Goal: Task Accomplishment & Management: Use online tool/utility

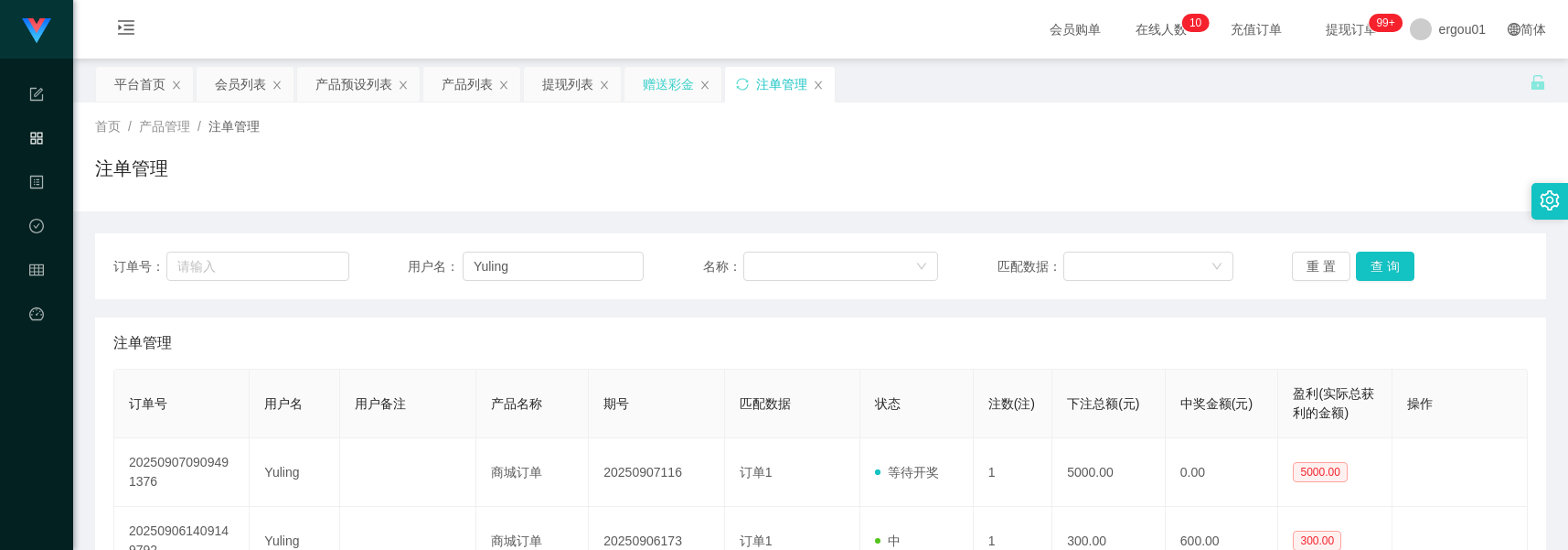
click at [659, 94] on div "赠送彩金" at bounding box center [668, 84] width 51 height 35
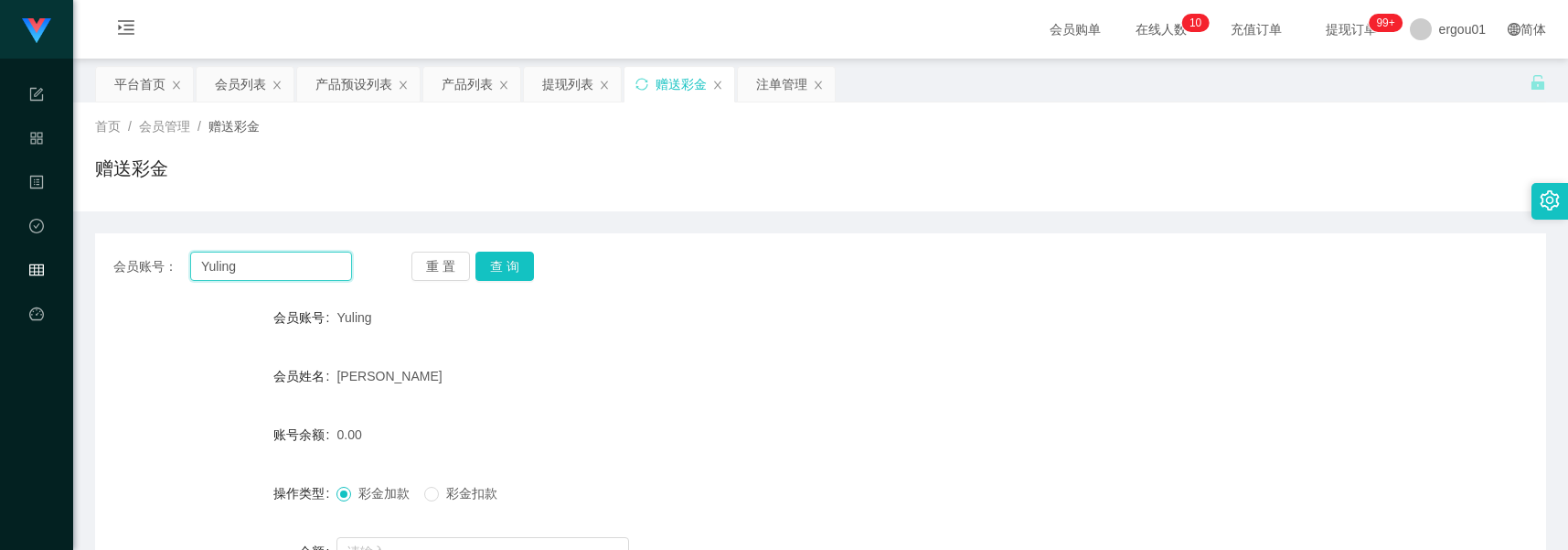
click at [285, 280] on input "Yuling" at bounding box center [271, 266] width 162 height 29
paste input "baiga"
type input "baigang"
click at [505, 263] on button "查 询" at bounding box center [504, 266] width 59 height 29
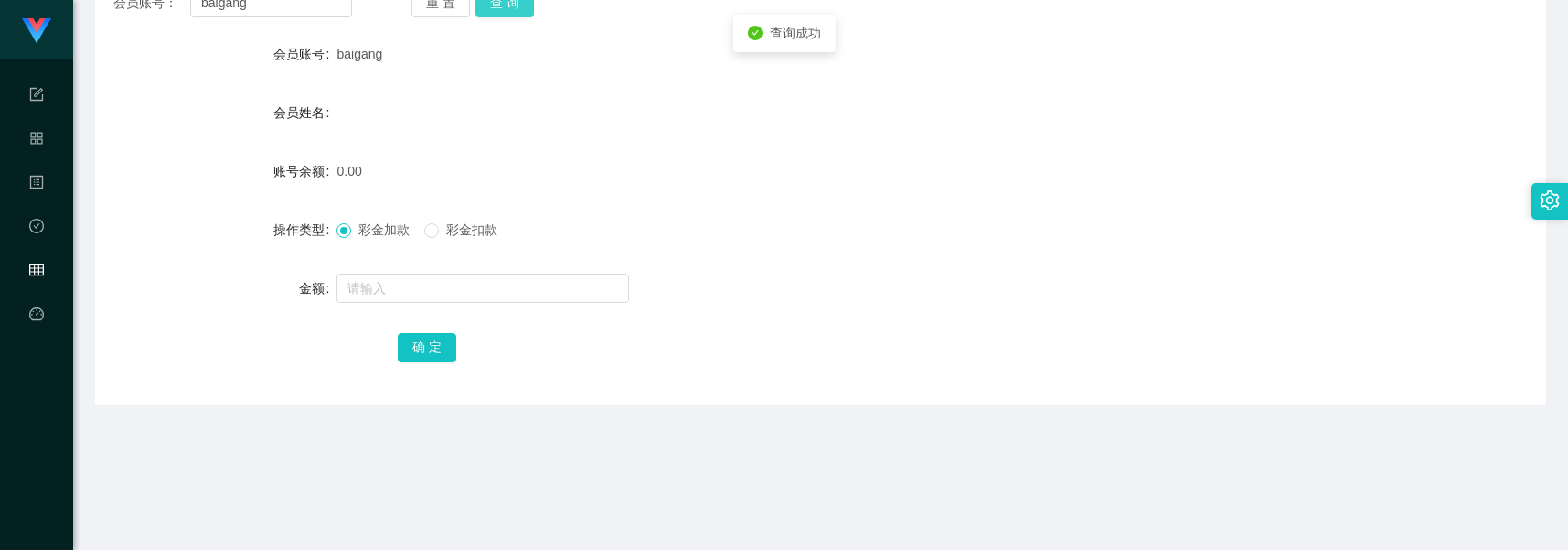
scroll to position [316, 0]
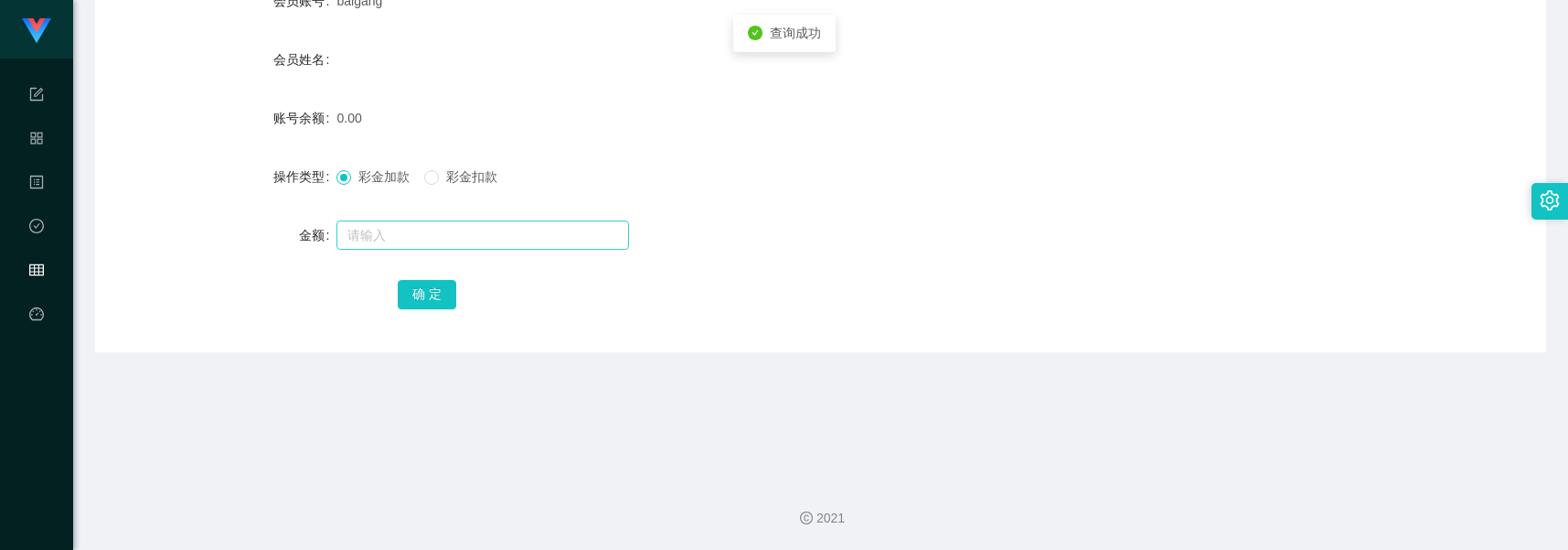
drag, startPoint x: 403, startPoint y: 217, endPoint x: 403, endPoint y: 236, distance: 19.0
click at [403, 217] on div at bounding box center [759, 235] width 846 height 37
click at [403, 238] on input "text" at bounding box center [482, 235] width 293 height 29
type input "100"
click at [430, 299] on button "确 定" at bounding box center [427, 295] width 59 height 29
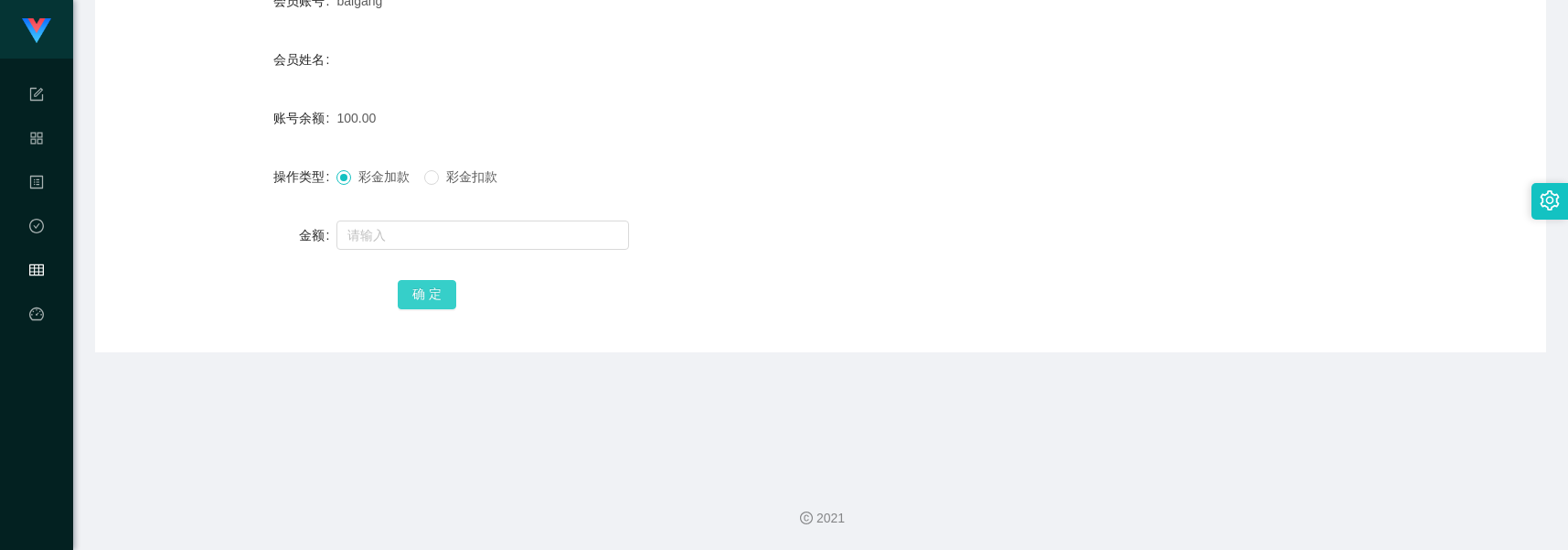
scroll to position [0, 0]
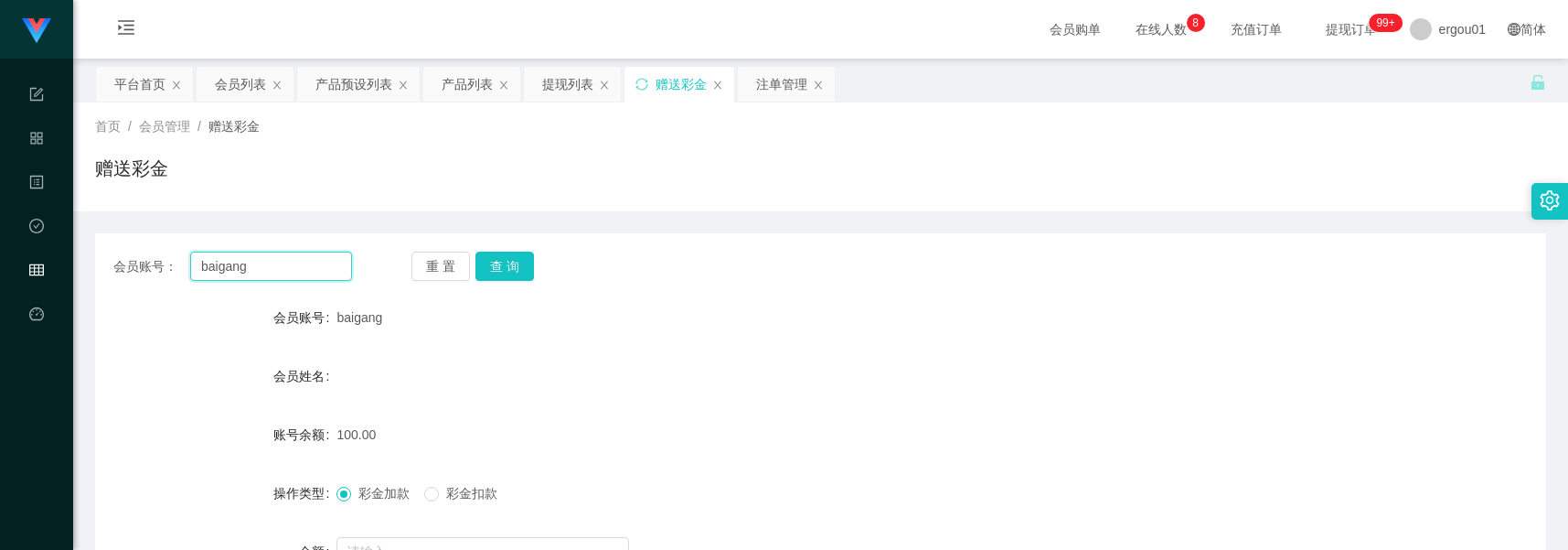
click at [291, 263] on input "baigang" at bounding box center [271, 266] width 162 height 29
click at [497, 263] on button "查 询" at bounding box center [504, 266] width 59 height 29
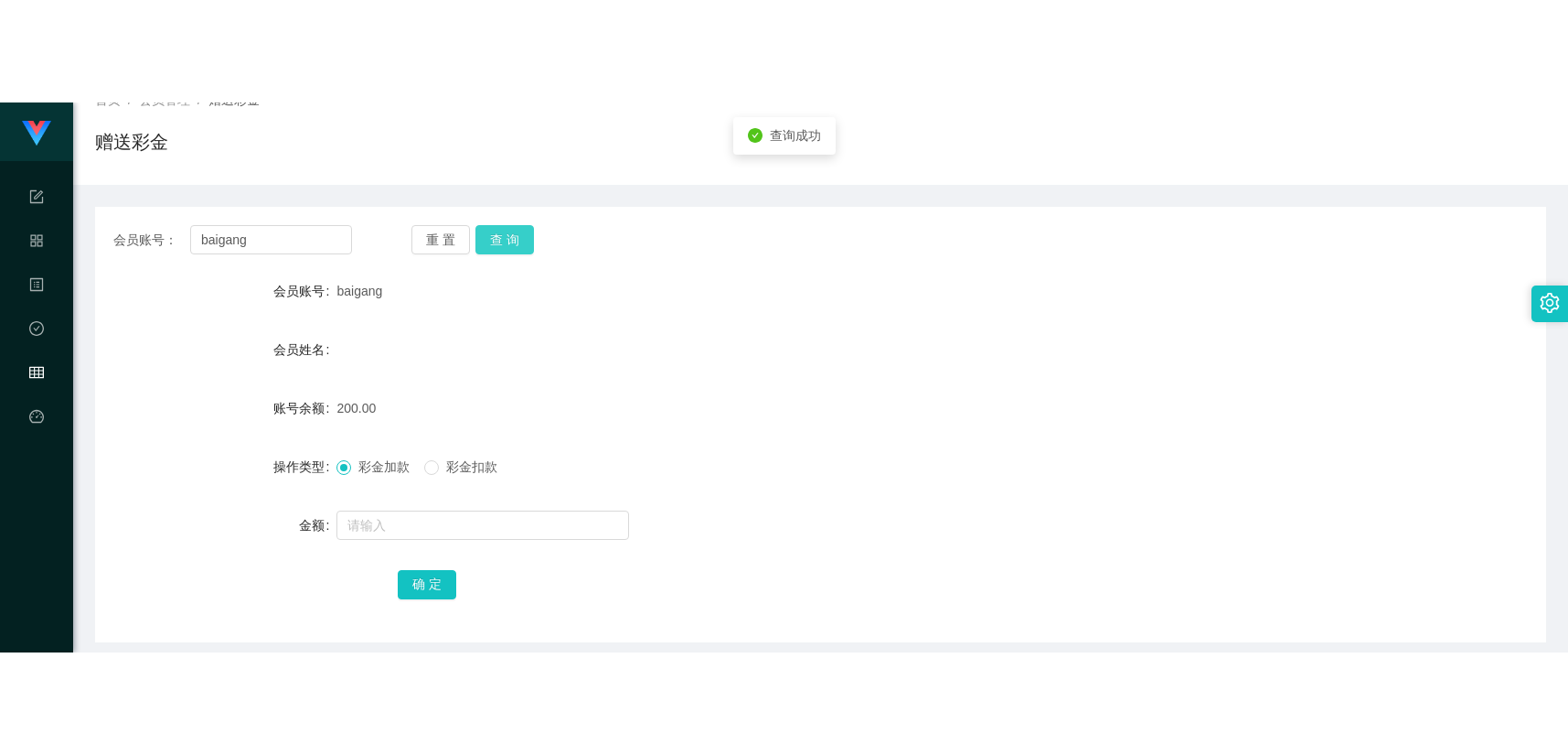
scroll to position [316, 0]
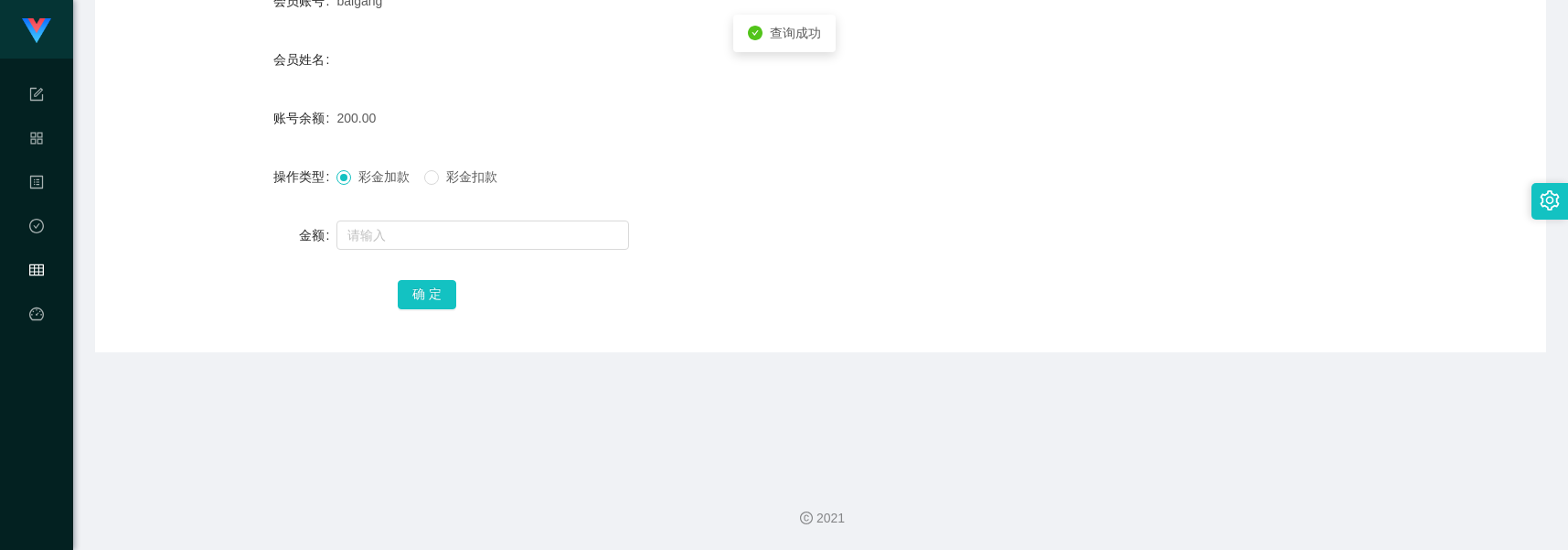
click at [452, 165] on div "彩金加款 彩金扣款" at bounding box center [759, 177] width 846 height 37
click at [449, 176] on span "彩金扣款" at bounding box center [471, 176] width 66 height 14
drag, startPoint x: 442, startPoint y: 216, endPoint x: 440, endPoint y: 236, distance: 20.1
click at [442, 225] on div at bounding box center [759, 235] width 846 height 37
click at [440, 239] on input "text" at bounding box center [482, 235] width 293 height 29
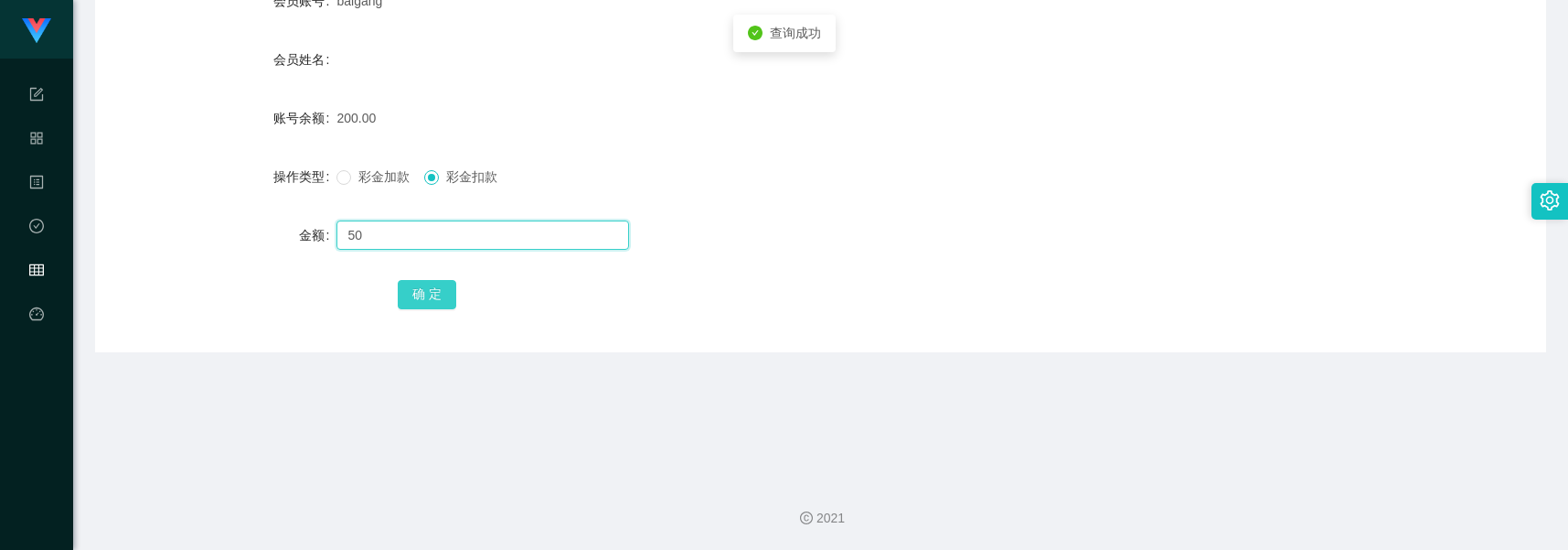
type input "50"
click at [449, 284] on button "确 定" at bounding box center [427, 295] width 59 height 29
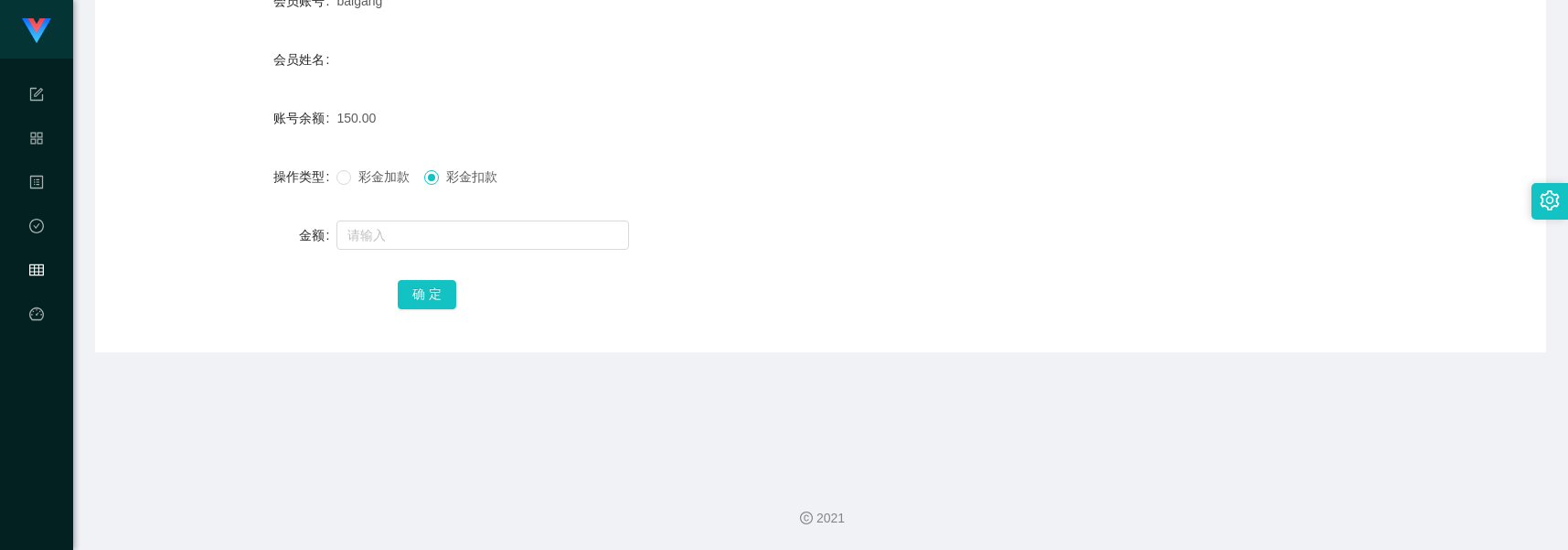
drag, startPoint x: 1248, startPoint y: 85, endPoint x: 1337, endPoint y: 2, distance: 121.7
click at [1249, 85] on form "会员账号 baigang 会员姓名 账号余额 150.00 操作类型 彩金加款 彩金扣款 金额 确 定" at bounding box center [820, 147] width 1451 height 330
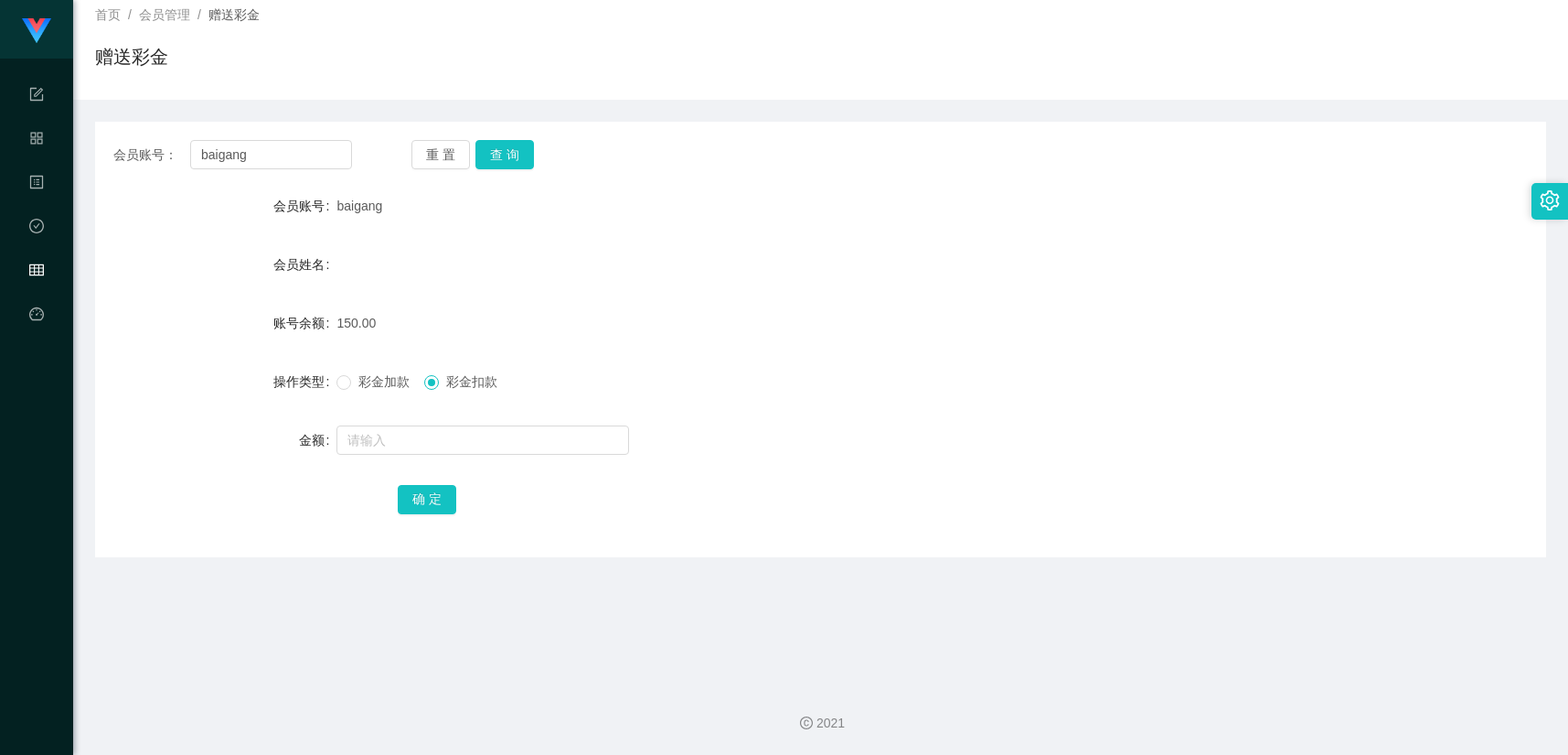
scroll to position [111, 0]
click at [301, 144] on input "baigang" at bounding box center [271, 155] width 162 height 29
drag, startPoint x: 505, startPoint y: 149, endPoint x: 505, endPoint y: 169, distance: 20.0
click at [505, 149] on button "查 询" at bounding box center [504, 155] width 59 height 29
click at [389, 392] on div "彩金加款 彩金扣款" at bounding box center [759, 382] width 846 height 37
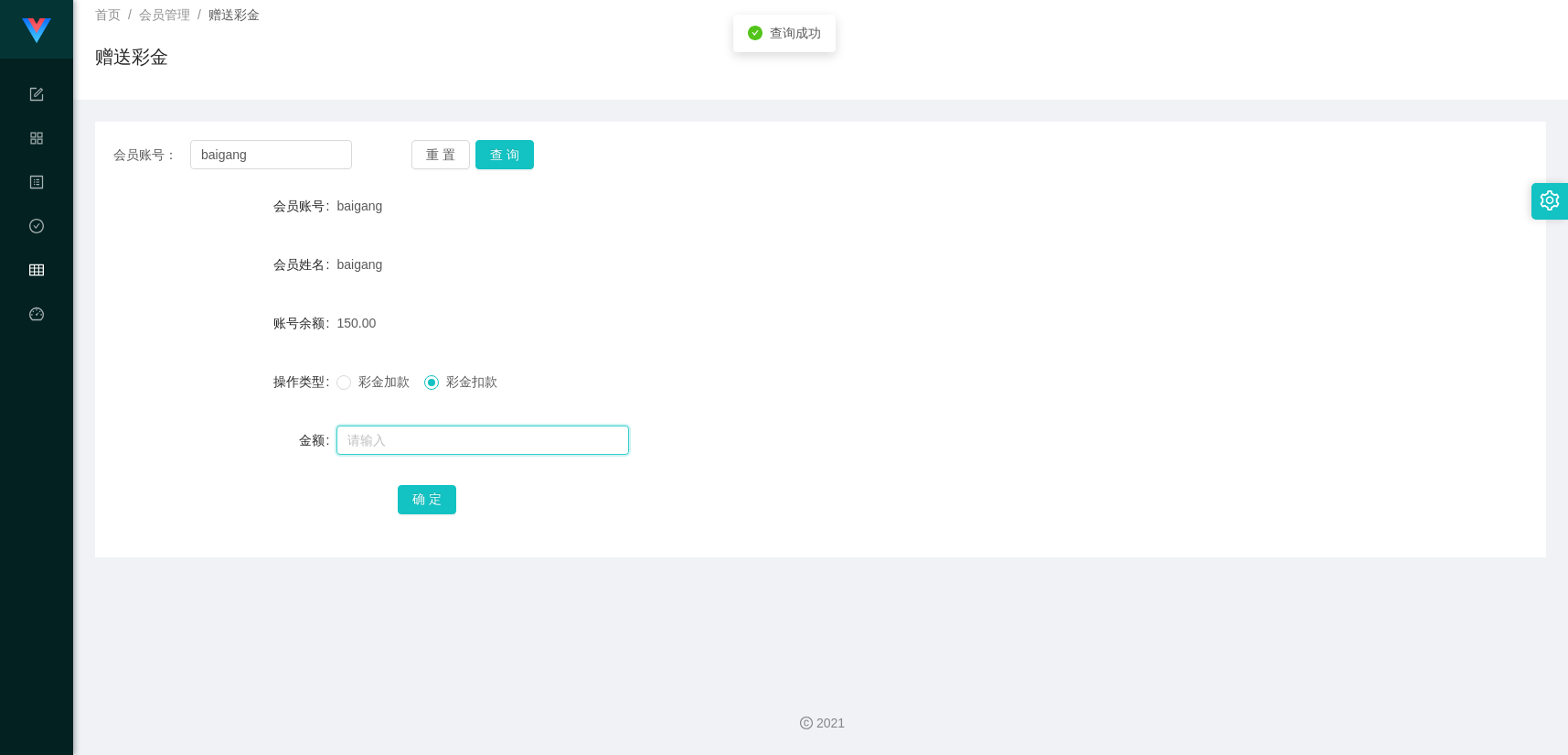
click at [426, 440] on input "text" at bounding box center [482, 440] width 293 height 29
type input "150"
click at [422, 500] on button "确 定" at bounding box center [427, 500] width 59 height 29
